Goal: Information Seeking & Learning: Learn about a topic

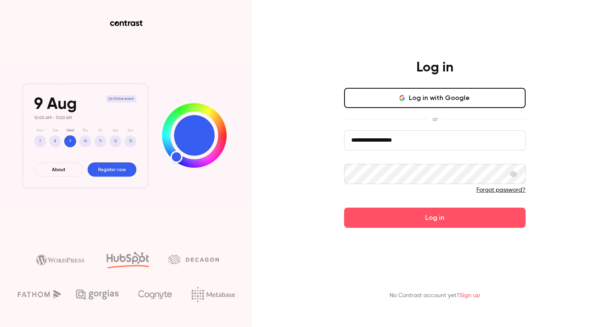
click at [449, 219] on button "Log in" at bounding box center [435, 218] width 182 height 20
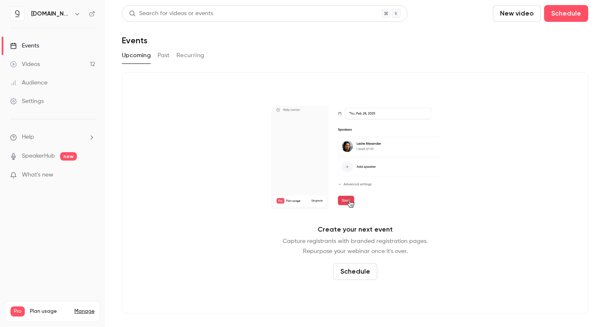
click at [55, 61] on link "Videos 12" at bounding box center [52, 64] width 105 height 18
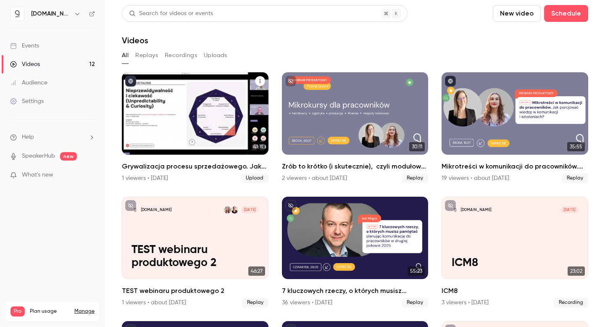
click at [164, 164] on h2 "Grywalizacja procesu sprzedażowego. Jak zbudować angażującą grę  i motywować pr…" at bounding box center [195, 166] width 147 height 10
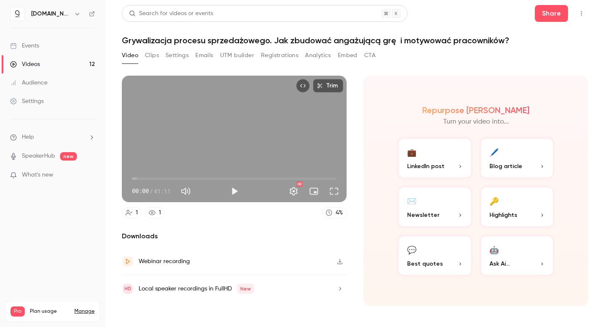
click at [278, 56] on button "Registrations" at bounding box center [279, 55] width 37 height 13
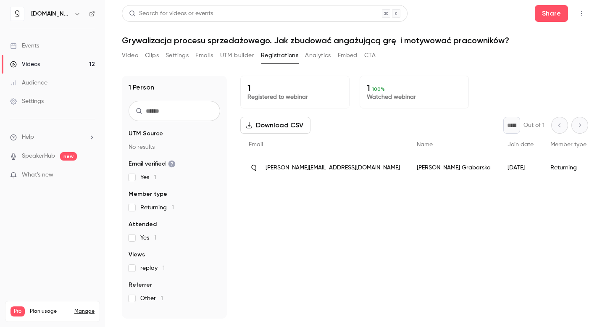
click at [325, 215] on div "1 Registered to webinar 1 100 % Watched webinar Download CSV * Out of 1 Email N…" at bounding box center [414, 197] width 348 height 243
